Goal: Task Accomplishment & Management: Use online tool/utility

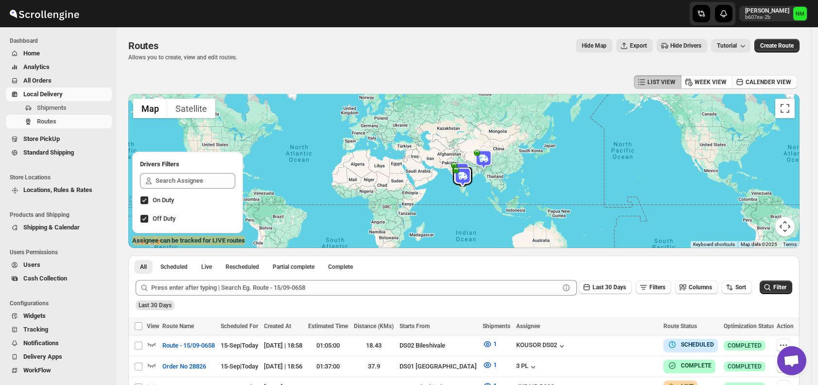
scroll to position [73, 0]
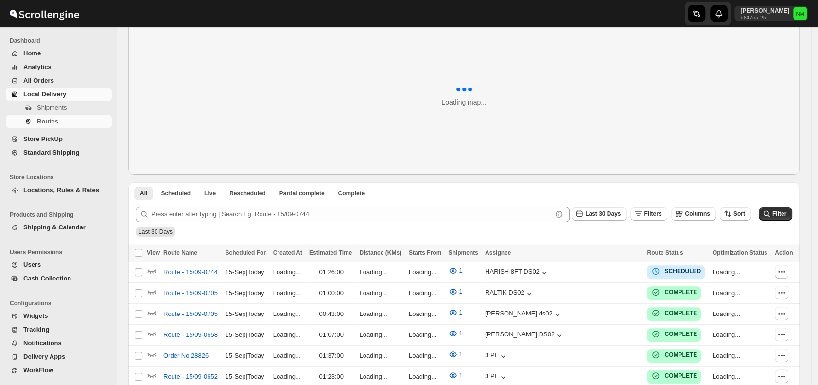
scroll to position [50, 0]
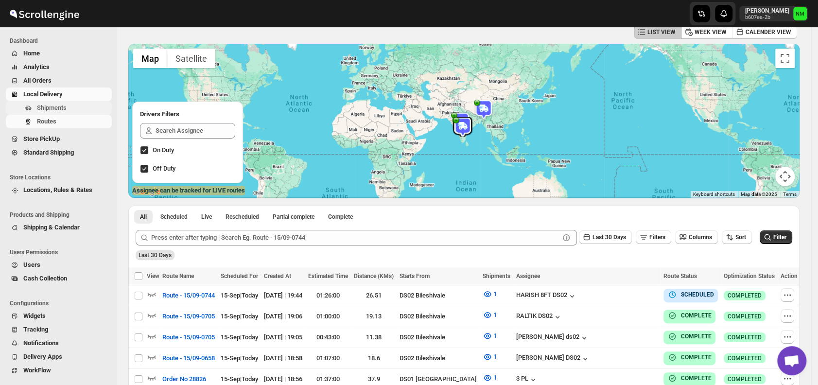
click at [58, 109] on span "Shipments" at bounding box center [52, 107] width 30 height 7
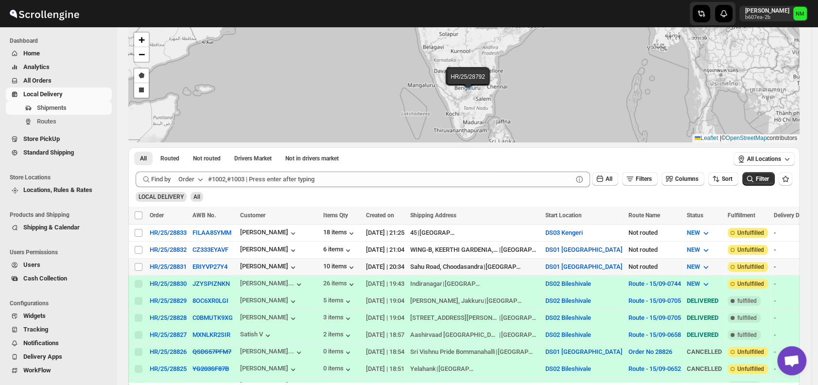
scroll to position [47, 0]
click at [139, 247] on input "Select shipment" at bounding box center [139, 249] width 8 height 8
checkbox input "true"
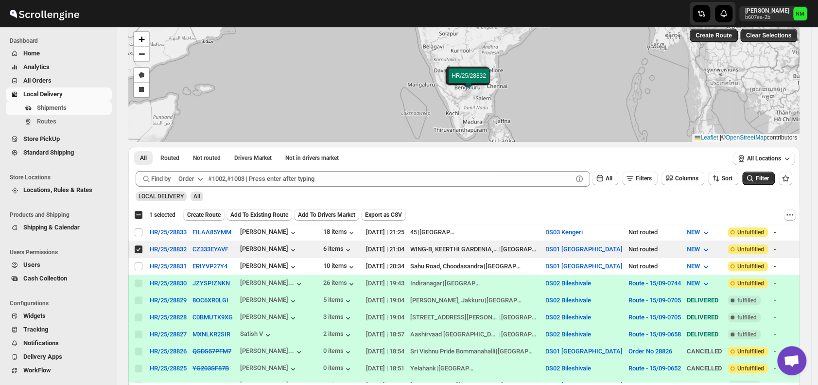
click at [202, 215] on span "Create Route" at bounding box center [204, 215] width 34 height 8
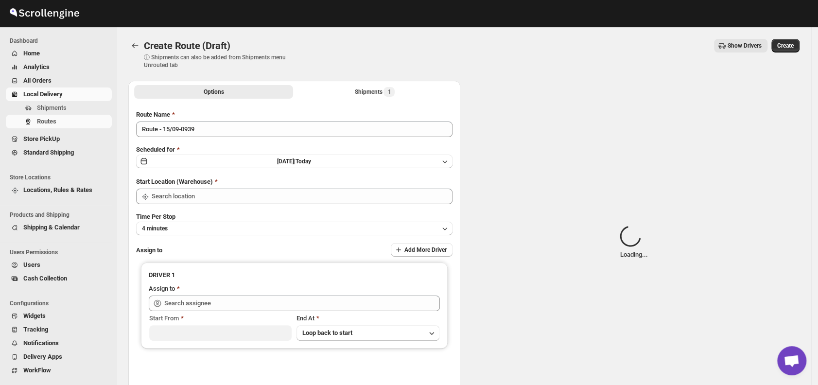
type input "DS01 [GEOGRAPHIC_DATA]"
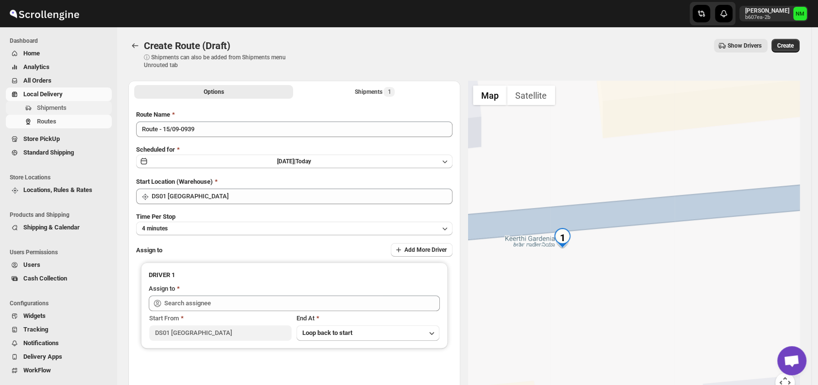
click at [52, 108] on span "Shipments" at bounding box center [52, 107] width 30 height 7
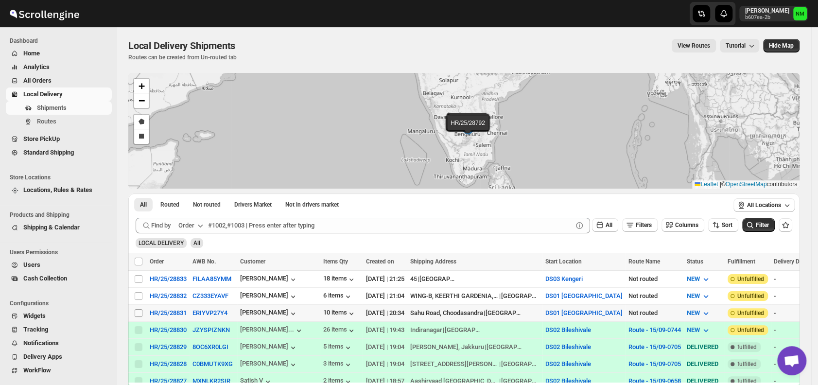
click at [139, 310] on input "Select shipment" at bounding box center [139, 313] width 8 height 8
checkbox input "true"
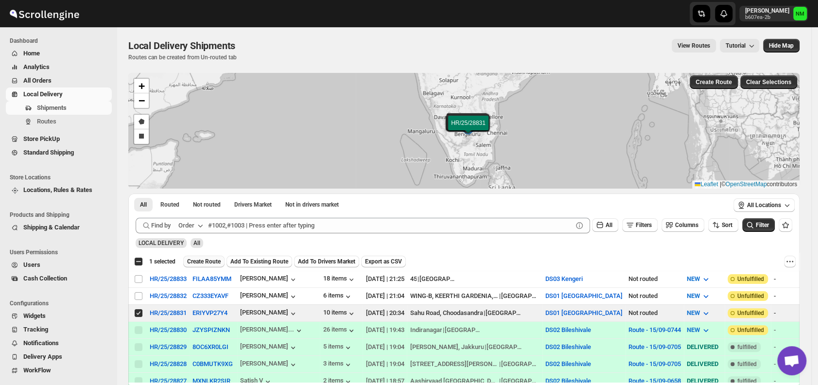
click at [205, 263] on span "Create Route" at bounding box center [204, 262] width 34 height 8
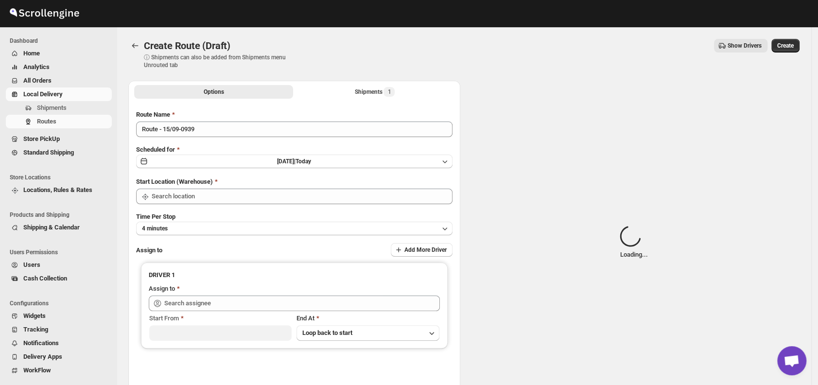
type input "DS01 [GEOGRAPHIC_DATA]"
